Goal: Browse casually

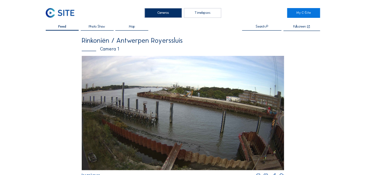
click at [56, 10] on img at bounding box center [60, 13] width 29 height 10
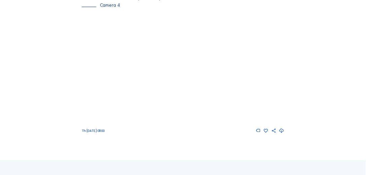
scroll to position [673, 0]
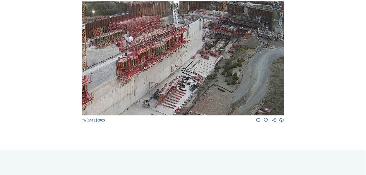
drag, startPoint x: 213, startPoint y: 63, endPoint x: 220, endPoint y: 49, distance: 15.5
click at [220, 50] on img at bounding box center [183, 58] width 203 height 114
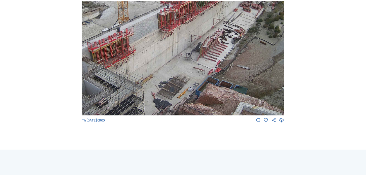
drag, startPoint x: 176, startPoint y: 92, endPoint x: 189, endPoint y: 65, distance: 30.4
click at [189, 65] on img at bounding box center [183, 58] width 203 height 114
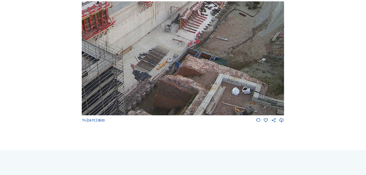
drag, startPoint x: 156, startPoint y: 92, endPoint x: 230, endPoint y: 46, distance: 86.5
click at [228, 45] on img at bounding box center [183, 58] width 203 height 114
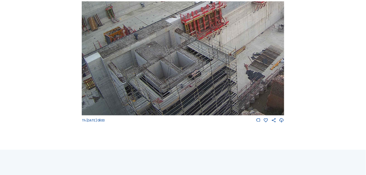
drag, startPoint x: 180, startPoint y: 60, endPoint x: 239, endPoint y: 61, distance: 58.6
click at [239, 60] on img at bounding box center [183, 58] width 203 height 114
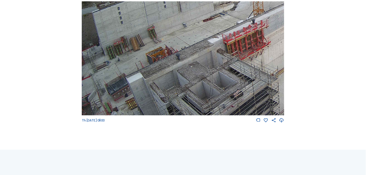
drag, startPoint x: 169, startPoint y: 66, endPoint x: 188, endPoint y: 84, distance: 25.5
click at [185, 92] on img at bounding box center [183, 58] width 203 height 114
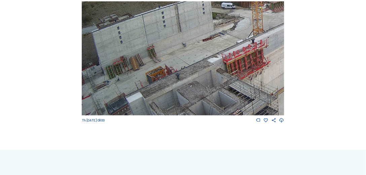
drag, startPoint x: 193, startPoint y: 62, endPoint x: 193, endPoint y: 86, distance: 23.6
click at [193, 86] on img at bounding box center [183, 58] width 203 height 114
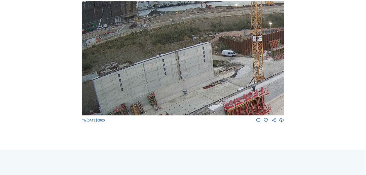
drag, startPoint x: 169, startPoint y: 59, endPoint x: 180, endPoint y: 78, distance: 21.9
click at [180, 78] on img at bounding box center [183, 58] width 203 height 114
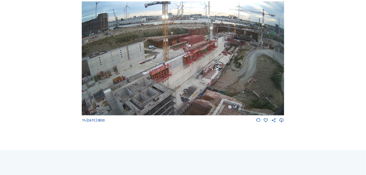
drag, startPoint x: 162, startPoint y: 100, endPoint x: 167, endPoint y: 79, distance: 21.6
click at [167, 79] on img at bounding box center [183, 58] width 203 height 114
